Goal: Task Accomplishment & Management: Complete application form

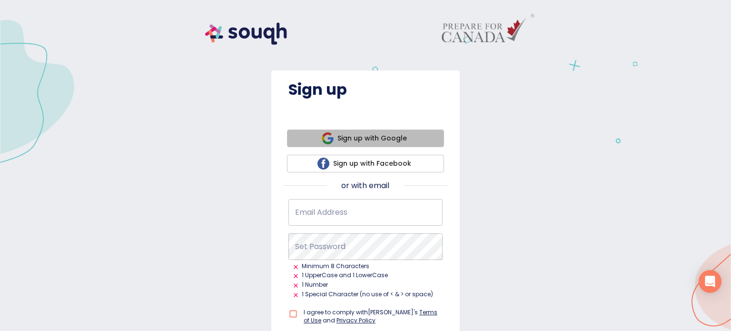
click at [350, 137] on span "Sign up with Google" at bounding box center [365, 138] width 142 height 12
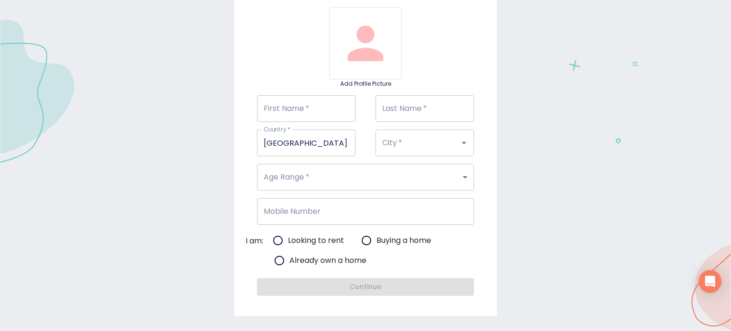
scroll to position [6, 0]
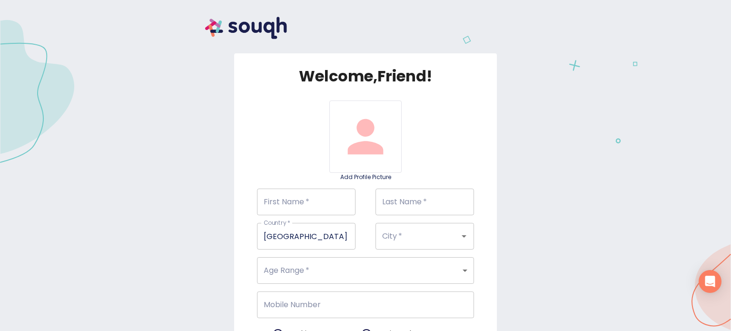
click at [314, 197] on input "First Name   *" at bounding box center [306, 201] width 98 height 27
type input "Maria"
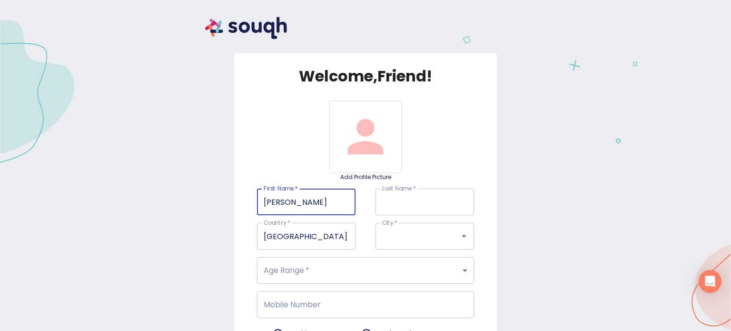
type input "Khatri"
type input "Mumbai"
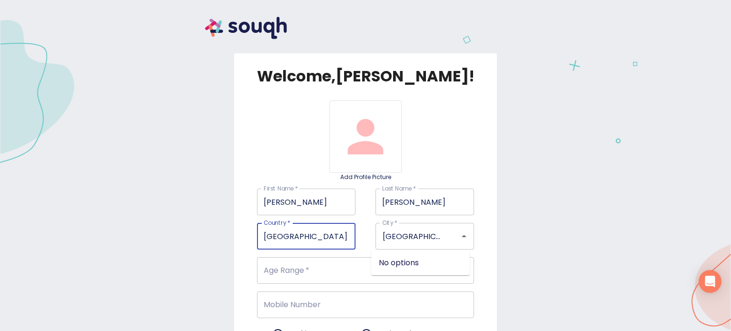
click at [300, 234] on input "Canada" at bounding box center [306, 236] width 98 height 27
type input "C"
type input "India"
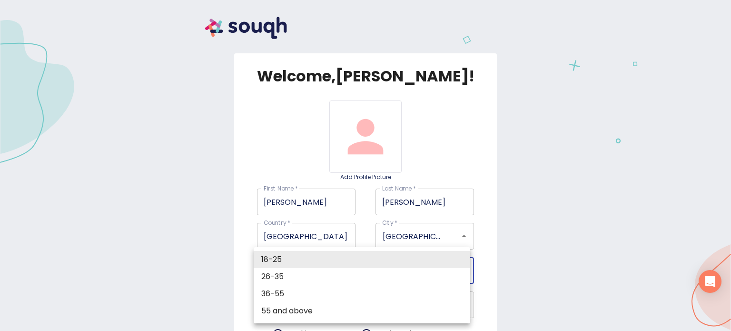
click at [276, 0] on body "Welcome, Maria ! Add Profile Picture First Name   * Maria First Name * Last Nam…" at bounding box center [365, 0] width 731 height 0
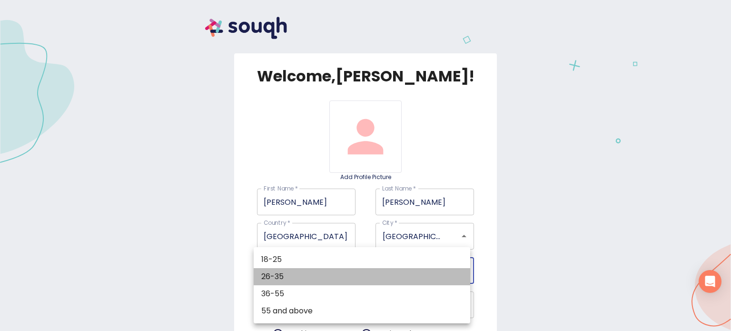
click at [273, 273] on li "26-35" at bounding box center [361, 276] width 216 height 17
type input "26-35"
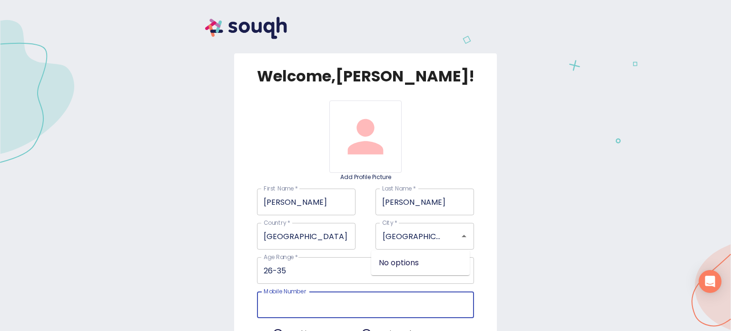
click at [283, 304] on input "Mobile Number" at bounding box center [365, 304] width 216 height 27
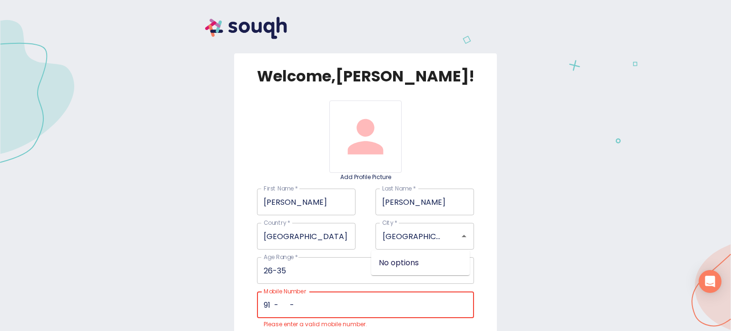
type input "9  -   -"
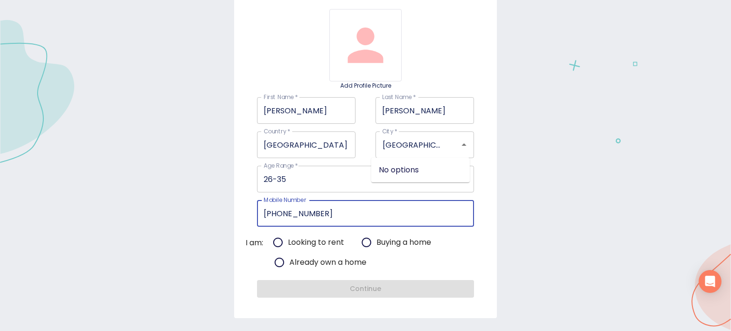
scroll to position [99, 0]
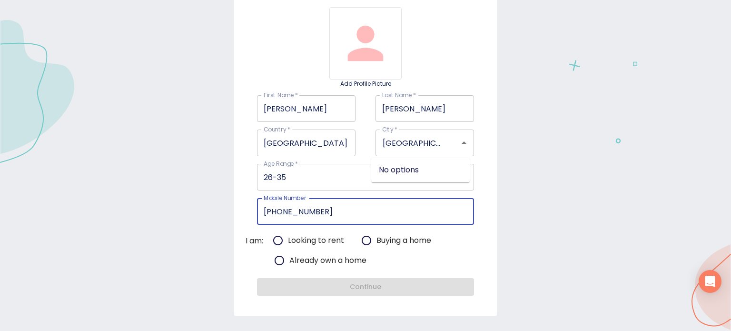
type input "986-717-8691"
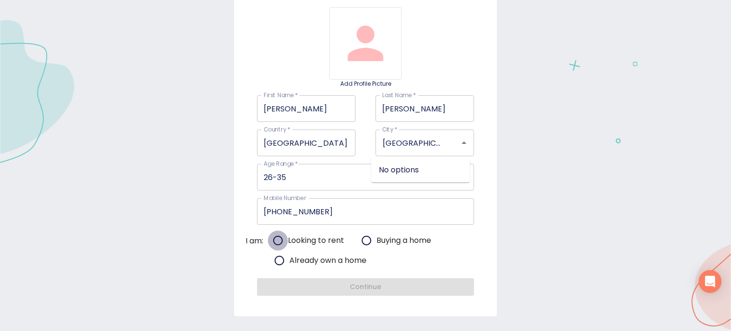
click at [275, 235] on input "Looking to rent" at bounding box center [278, 240] width 20 height 20
radio input "true"
click at [412, 140] on input "Mumbai" at bounding box center [411, 143] width 63 height 18
click at [476, 167] on div "Age Range   * 26-35 26-35 Age Range" at bounding box center [365, 177] width 236 height 27
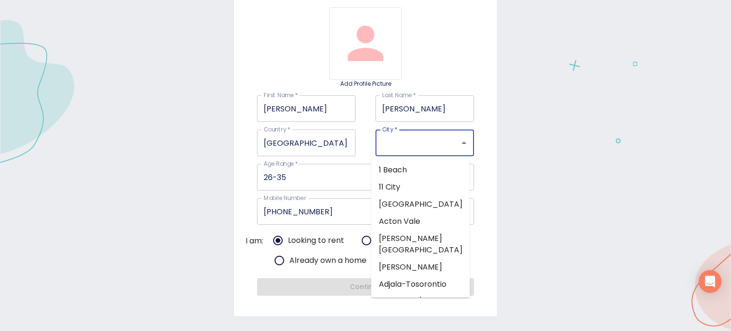
click at [424, 140] on input "City   *" at bounding box center [411, 143] width 63 height 18
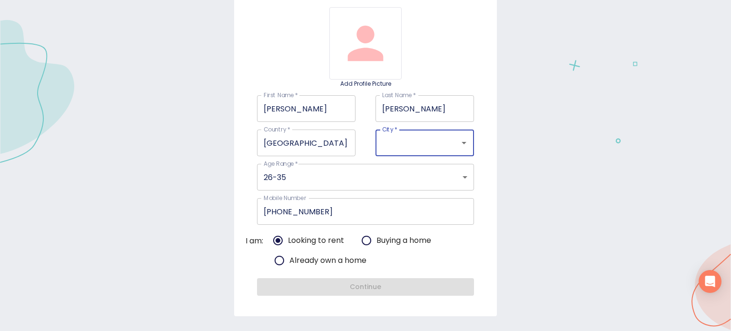
click at [424, 140] on input "City   *" at bounding box center [411, 143] width 63 height 18
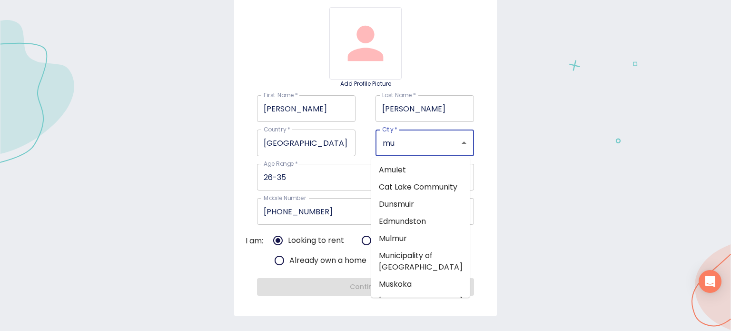
type input "m"
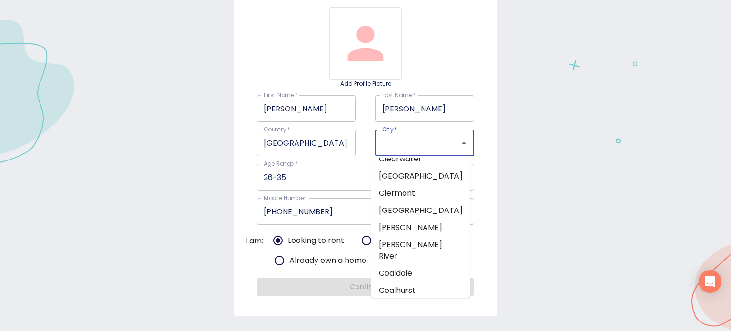
scroll to position [0, 0]
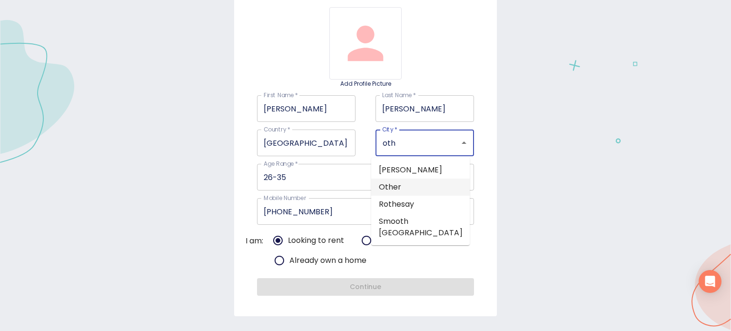
click at [403, 195] on li "Other" at bounding box center [420, 186] width 98 height 17
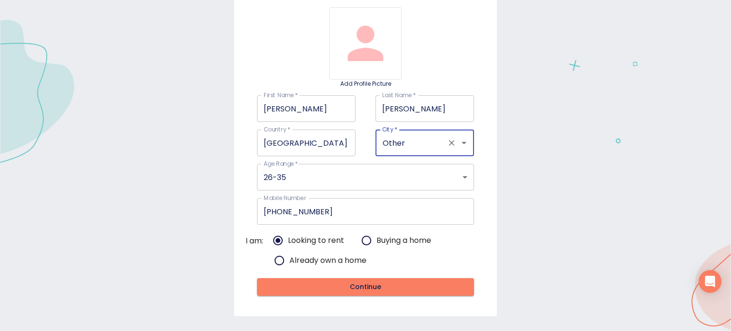
type input "Other"
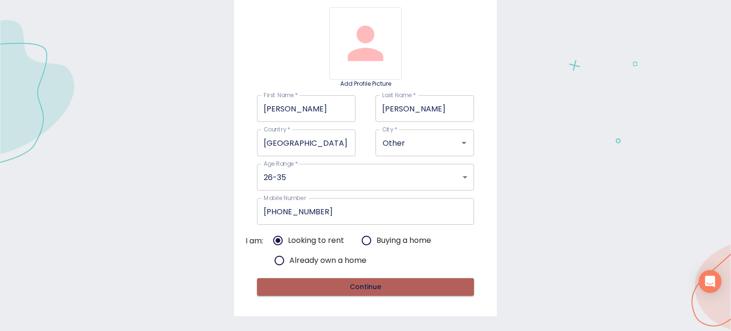
click at [360, 286] on span "Continue" at bounding box center [364, 287] width 201 height 12
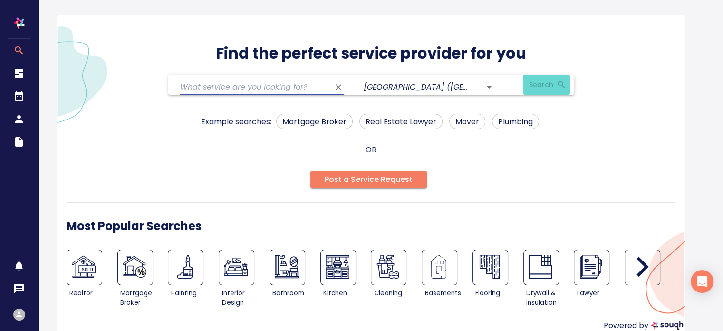
click at [293, 87] on input "text" at bounding box center [255, 86] width 150 height 15
type input "realestate agent"
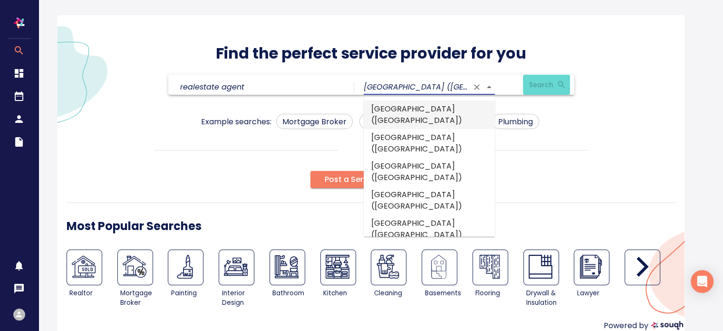
click at [390, 85] on input "[GEOGRAPHIC_DATA] ([GEOGRAPHIC_DATA])" at bounding box center [416, 86] width 105 height 15
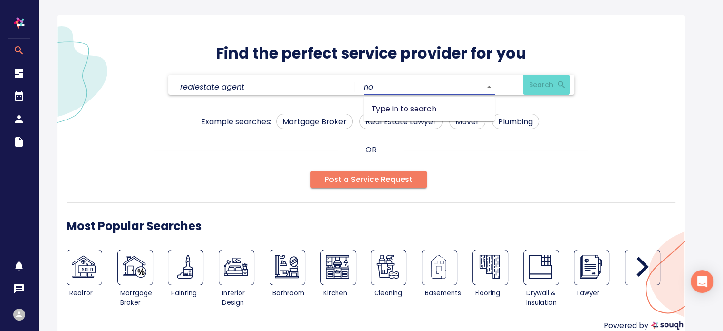
type input "n"
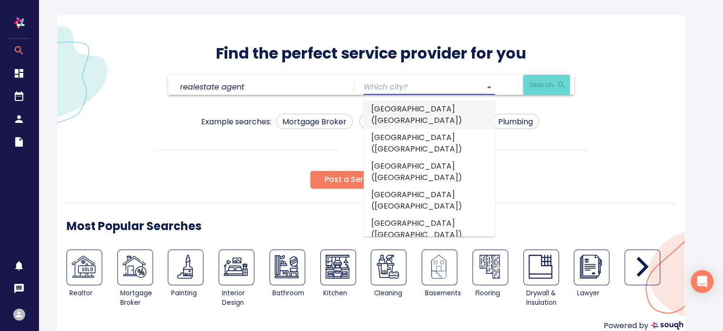
click at [405, 115] on li "[GEOGRAPHIC_DATA] ([GEOGRAPHIC_DATA])" at bounding box center [429, 114] width 131 height 29
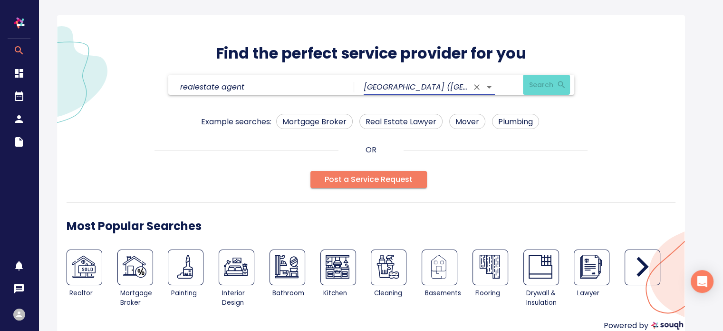
type input "[GEOGRAPHIC_DATA] ([GEOGRAPHIC_DATA])"
click at [561, 81] on link "Search" at bounding box center [542, 87] width 38 height 16
click at [344, 86] on button "Clear" at bounding box center [338, 86] width 13 height 13
click at [291, 81] on input "text" at bounding box center [255, 86] width 150 height 15
click at [540, 89] on link "Search" at bounding box center [542, 87] width 38 height 16
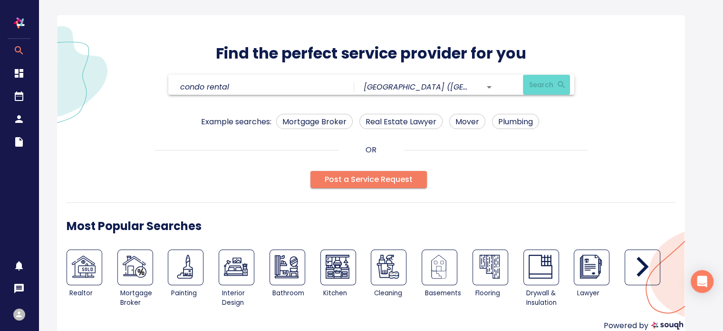
click at [540, 89] on link "Search" at bounding box center [542, 87] width 38 height 16
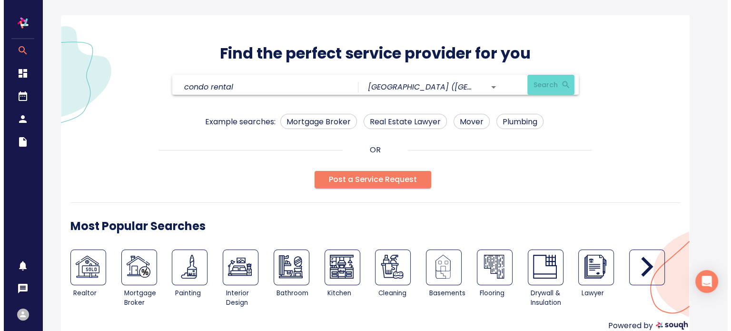
scroll to position [16, 0]
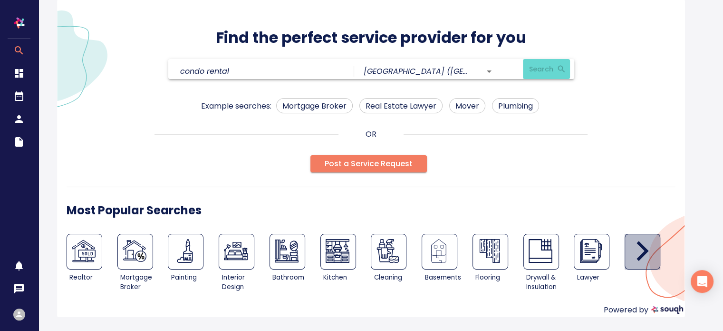
click at [653, 239] on icon "button" at bounding box center [643, 251] width 24 height 24
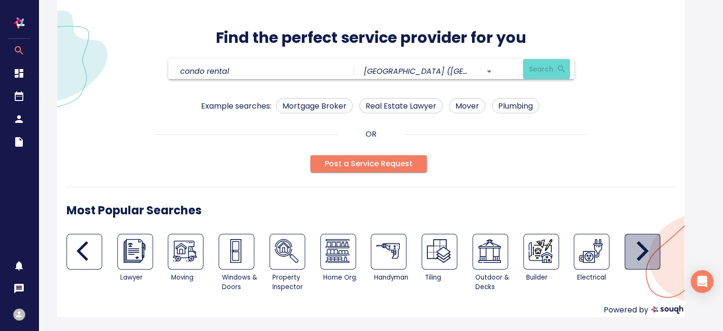
click at [653, 239] on icon "button" at bounding box center [643, 251] width 24 height 24
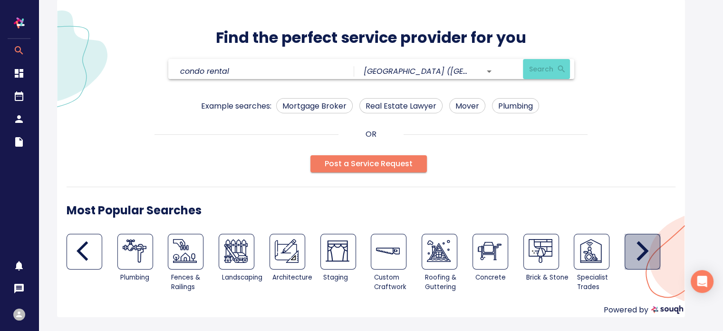
click at [653, 239] on icon "button" at bounding box center [643, 251] width 24 height 24
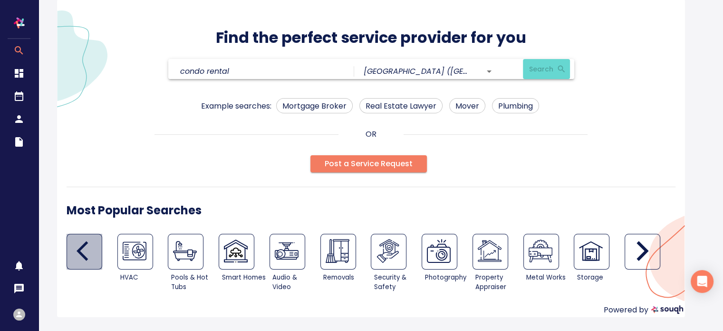
click at [81, 244] on icon "button" at bounding box center [89, 251] width 24 height 24
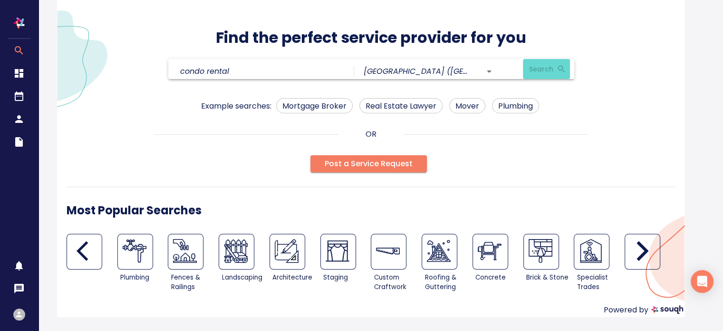
click at [81, 244] on icon "button" at bounding box center [89, 251] width 24 height 24
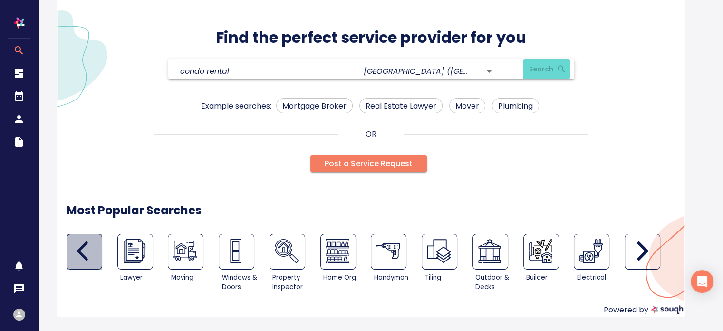
click at [81, 244] on icon "button" at bounding box center [89, 251] width 24 height 24
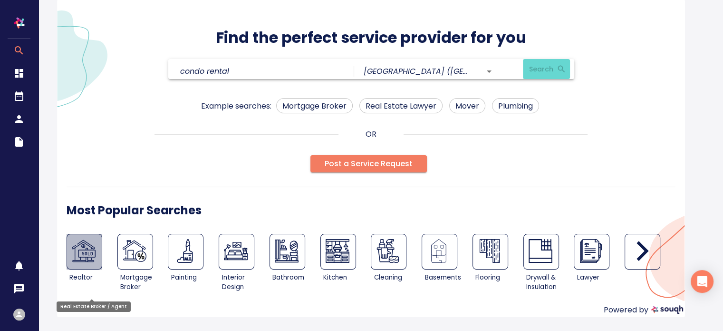
click at [88, 254] on img at bounding box center [84, 251] width 24 height 24
type input "Real Estate Broker / Agent"
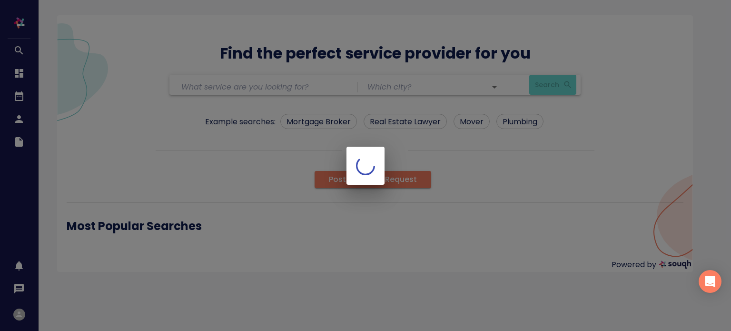
type input "Real Estate Broker / Agent"
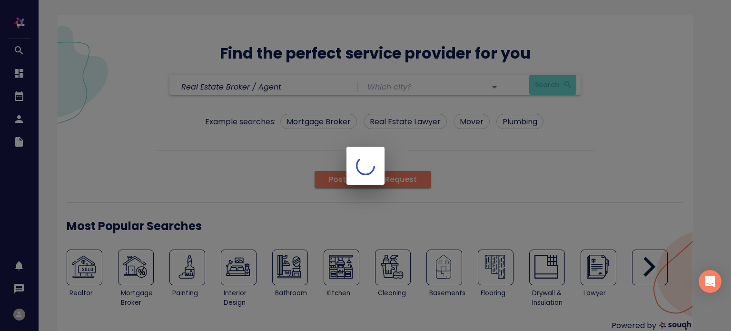
type input "[GEOGRAPHIC_DATA] ([GEOGRAPHIC_DATA])"
